Goal: Find specific page/section: Find specific page/section

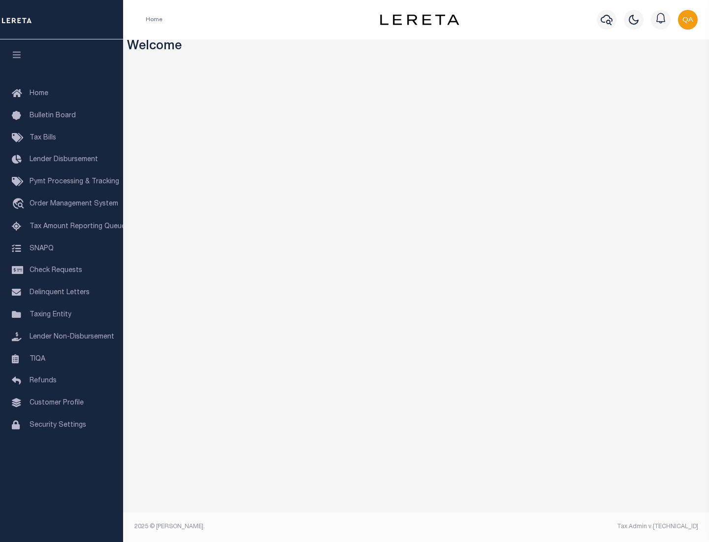
click at [62, 270] on span "Check Requests" at bounding box center [56, 270] width 53 height 7
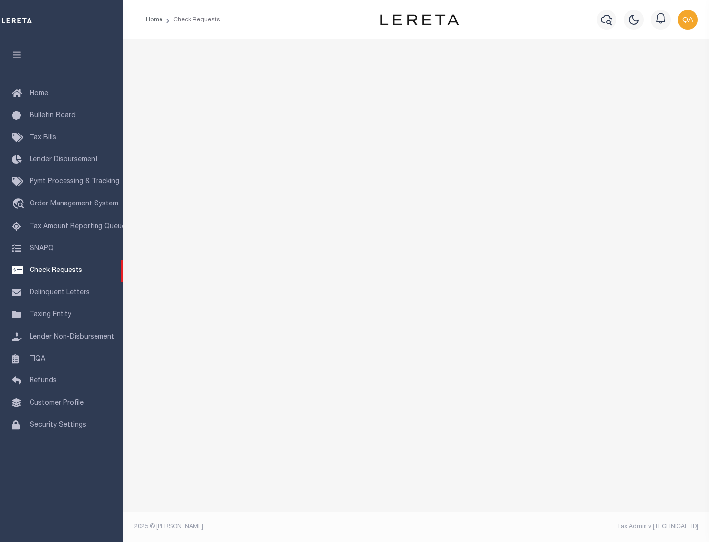
select select "50"
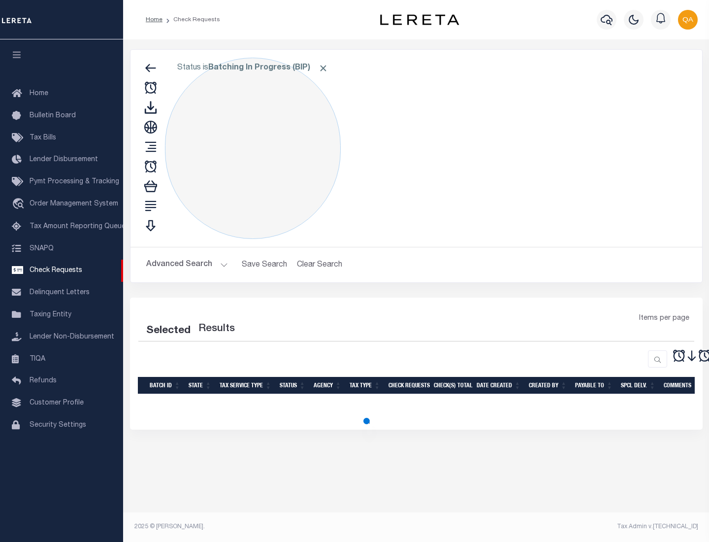
select select "50"
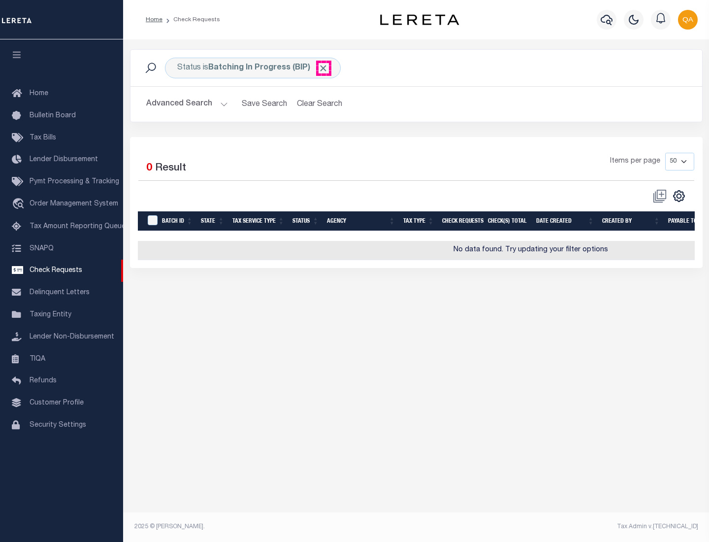
click at [324, 68] on span "Click to Remove" at bounding box center [323, 68] width 10 height 10
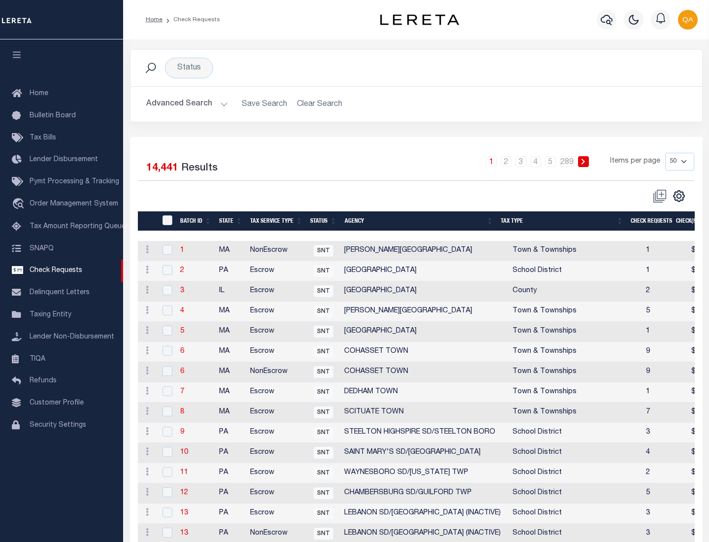
scroll to position [475, 0]
